Goal: Transaction & Acquisition: Subscribe to service/newsletter

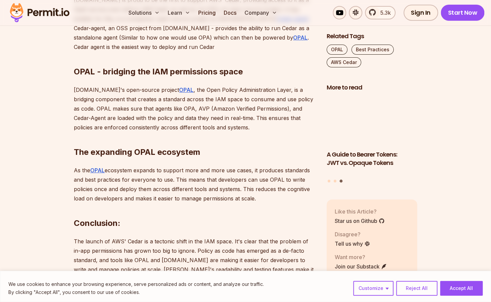
scroll to position [700, 0]
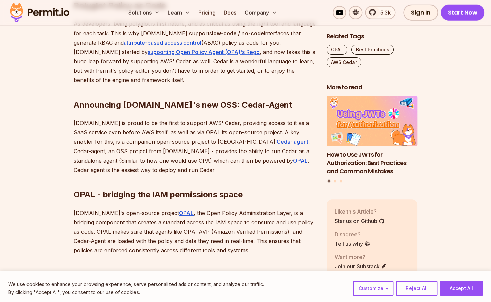
click at [48, 15] on img at bounding box center [40, 12] width 66 height 23
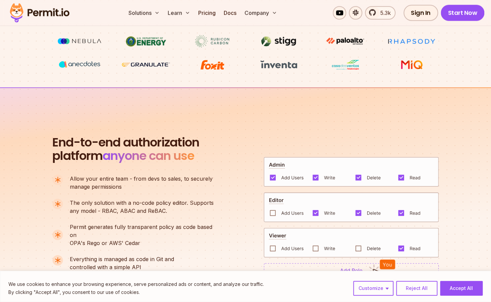
scroll to position [366, 0]
click at [205, 12] on link "Pricing" at bounding box center [206, 12] width 23 height 13
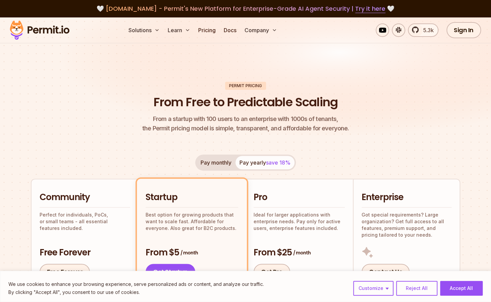
click at [57, 30] on img at bounding box center [40, 30] width 66 height 23
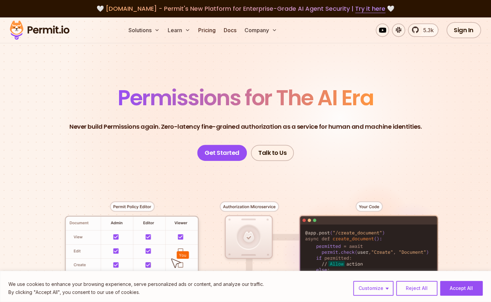
click at [54, 149] on header "Permissions for The AI Era Never build Permissions again. Zero-latency fine-gra…" at bounding box center [245, 124] width 459 height 74
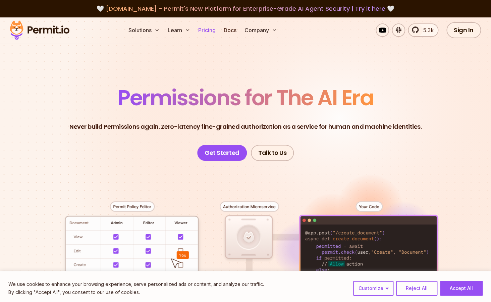
click at [204, 30] on link "Pricing" at bounding box center [206, 29] width 23 height 13
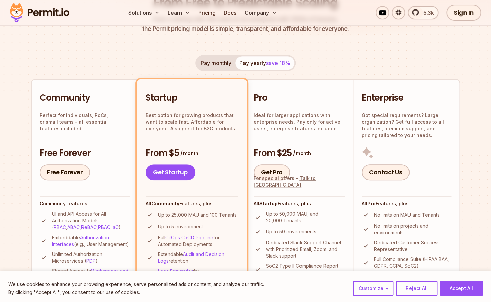
scroll to position [93, 0]
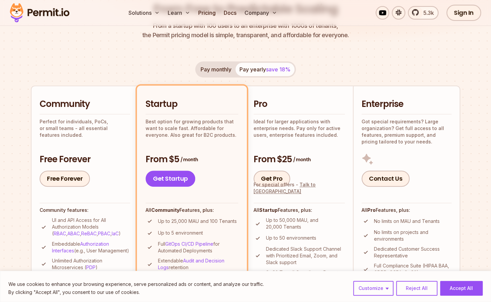
click at [209, 72] on button "Pay monthly" at bounding box center [215, 69] width 39 height 13
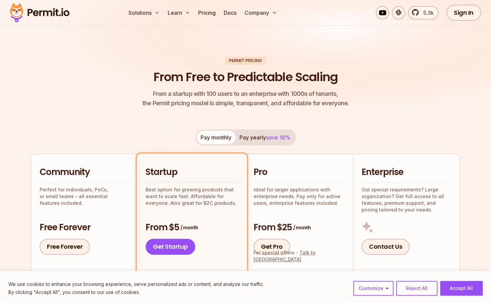
scroll to position [0, 0]
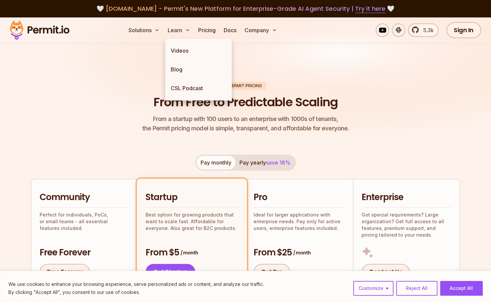
click at [120, 87] on header "Permit Pricing From Free to Predictable Scaling From a startup with 100 users t…" at bounding box center [245, 108] width 429 height 52
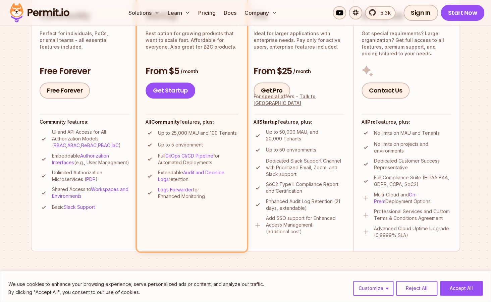
scroll to position [326, 0]
